Goal: Transaction & Acquisition: Purchase product/service

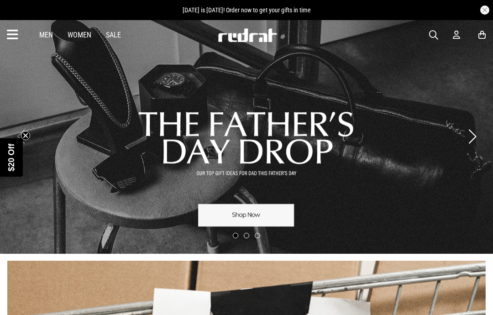
click at [431, 30] on span "button" at bounding box center [433, 35] width 9 height 11
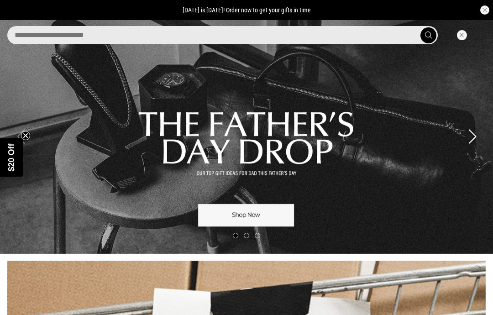
click at [351, 37] on input "search" at bounding box center [222, 35] width 430 height 18
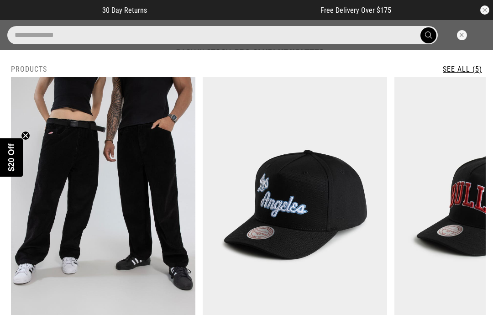
type input "**********"
click at [428, 35] on button "submit" at bounding box center [428, 35] width 16 height 16
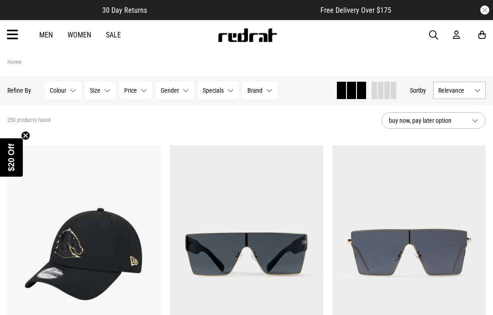
click at [431, 34] on span "button" at bounding box center [433, 35] width 9 height 11
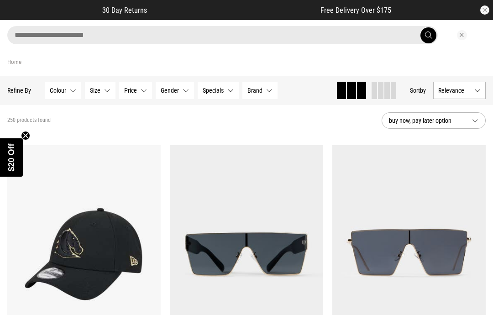
click at [388, 35] on input "search" at bounding box center [222, 35] width 430 height 18
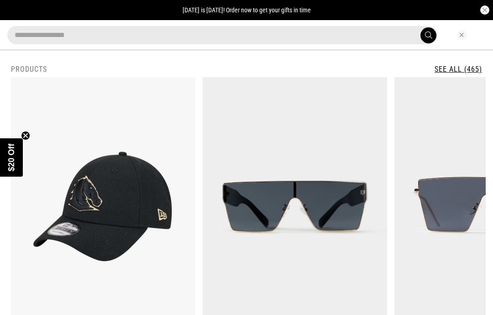
type input "**********"
click at [428, 35] on button "submit" at bounding box center [428, 35] width 16 height 16
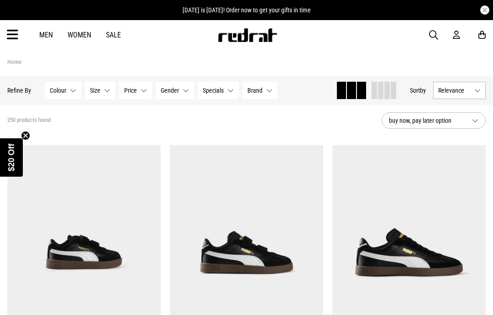
click at [98, 89] on span "Size" at bounding box center [95, 90] width 10 height 7
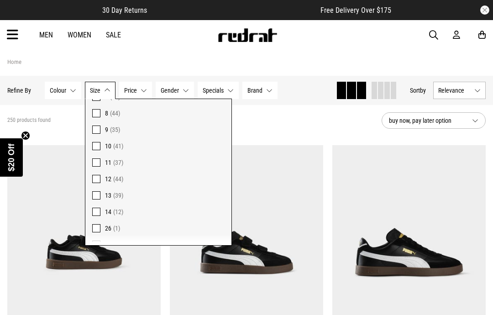
scroll to position [138, 0]
click at [92, 183] on label "12 (44)" at bounding box center [158, 179] width 146 height 16
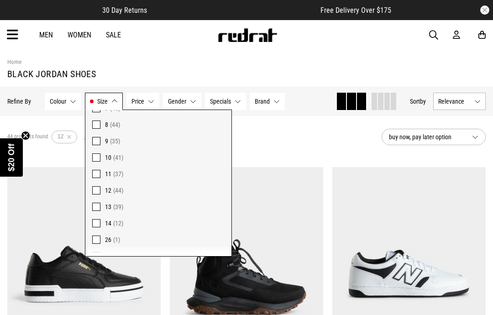
click at [93, 205] on span at bounding box center [96, 207] width 8 height 8
click at [369, 131] on div "51 products found Active Filters 12 13 Clear" at bounding box center [190, 136] width 367 height 27
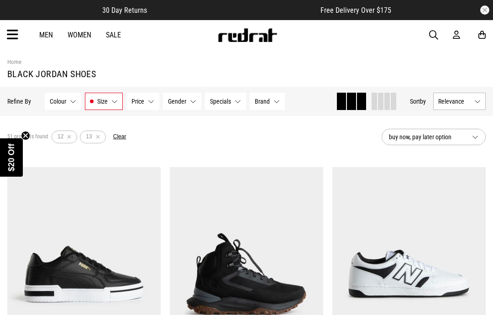
click at [94, 103] on button "Size 12, 13" at bounding box center [104, 101] width 38 height 17
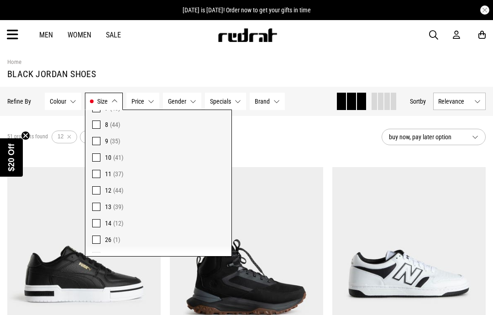
click at [94, 190] on span at bounding box center [96, 190] width 8 height 8
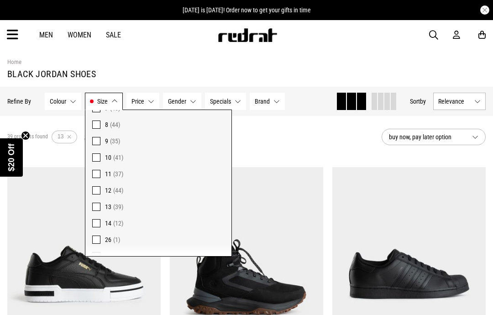
click at [96, 187] on span at bounding box center [96, 190] width 8 height 8
click at [89, 208] on label "13 (39)" at bounding box center [158, 207] width 146 height 16
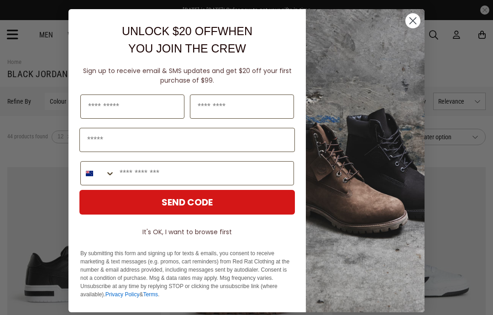
click at [411, 28] on circle "Close dialog" at bounding box center [412, 20] width 15 height 15
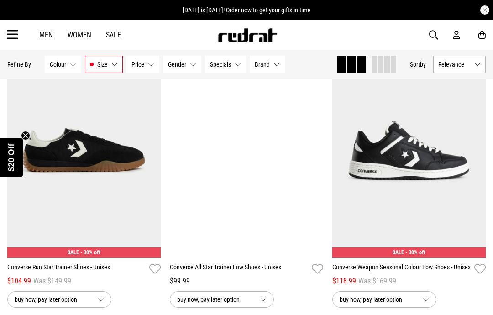
scroll to position [883, 0]
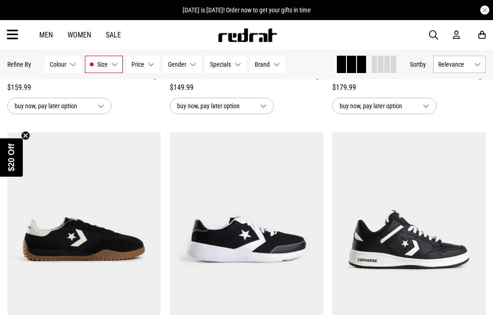
click at [434, 37] on span "button" at bounding box center [433, 35] width 9 height 11
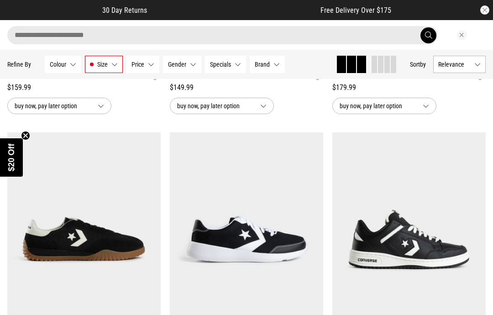
click at [62, 35] on input "search" at bounding box center [222, 35] width 430 height 18
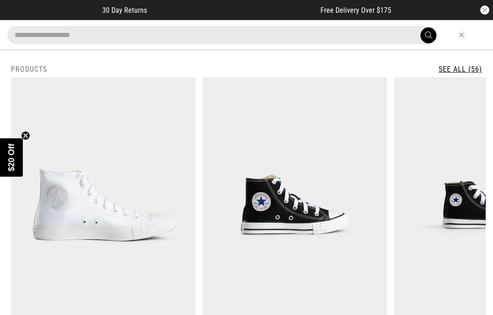
type input "**********"
click at [428, 35] on button "submit" at bounding box center [428, 35] width 16 height 16
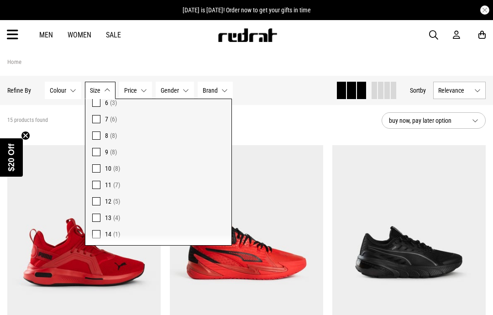
click at [94, 199] on span at bounding box center [96, 201] width 8 height 8
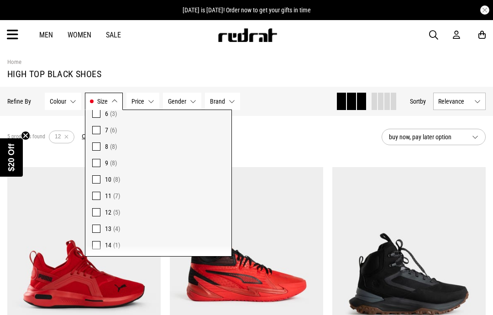
click at [92, 100] on button "Size 12" at bounding box center [104, 101] width 38 height 17
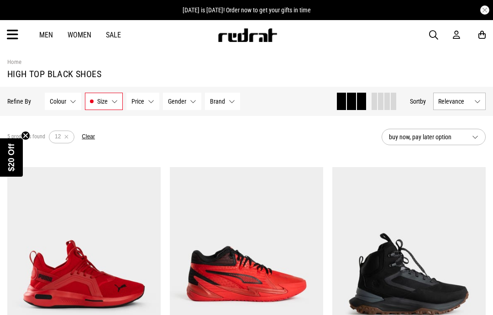
click at [94, 100] on button "Size 12" at bounding box center [104, 101] width 38 height 17
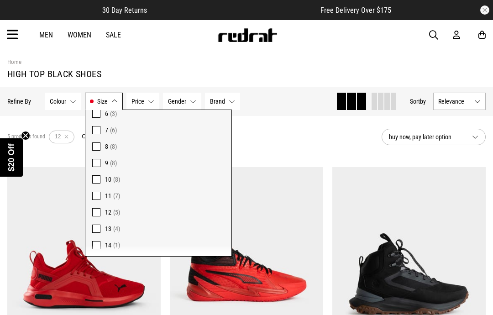
click at [366, 154] on section "5 products found Active Filters 12 Clear buy now, pay later option" at bounding box center [246, 137] width 493 height 42
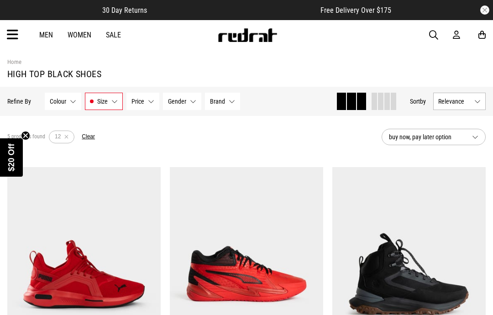
click at [350, 106] on span at bounding box center [351, 101] width 9 height 17
click at [438, 35] on span "button" at bounding box center [433, 35] width 9 height 11
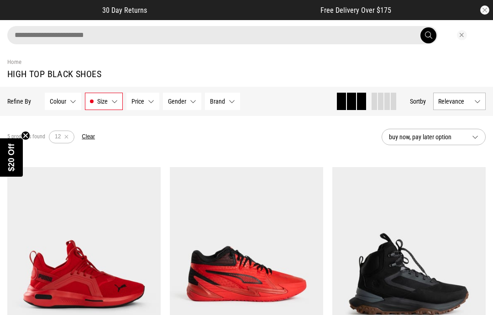
click at [379, 36] on input "search" at bounding box center [222, 35] width 430 height 18
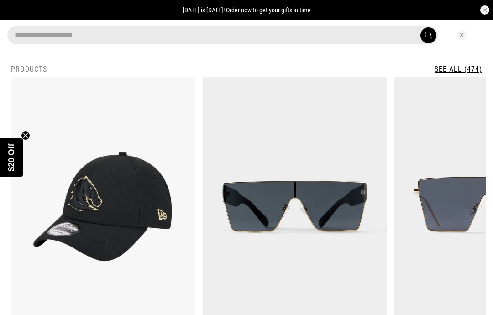
type input "**********"
click at [428, 35] on button "submit" at bounding box center [428, 35] width 16 height 16
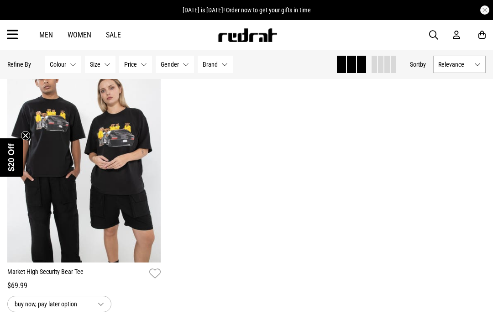
scroll to position [68, 0]
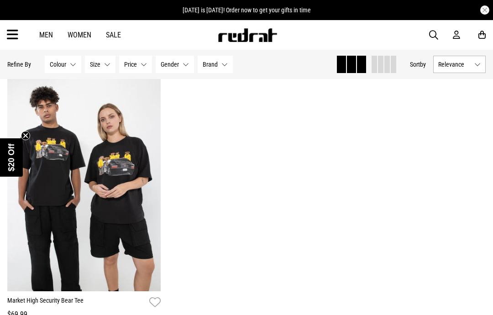
click at [432, 34] on span "button" at bounding box center [433, 35] width 9 height 11
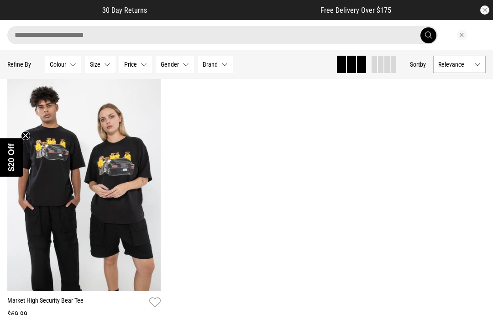
click at [375, 29] on input "search" at bounding box center [222, 35] width 430 height 18
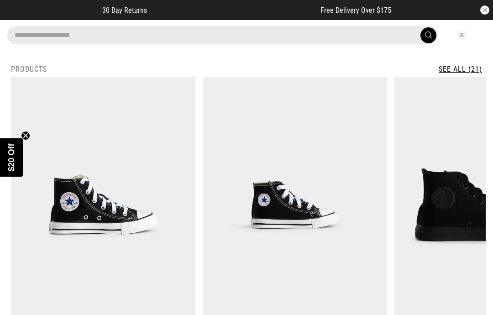
type input "**********"
click at [428, 35] on button "submit" at bounding box center [428, 35] width 16 height 16
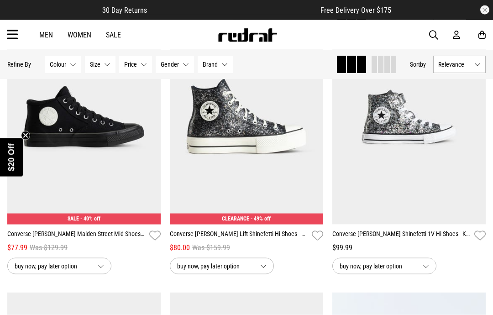
scroll to position [956, 0]
